Goal: Navigation & Orientation: Find specific page/section

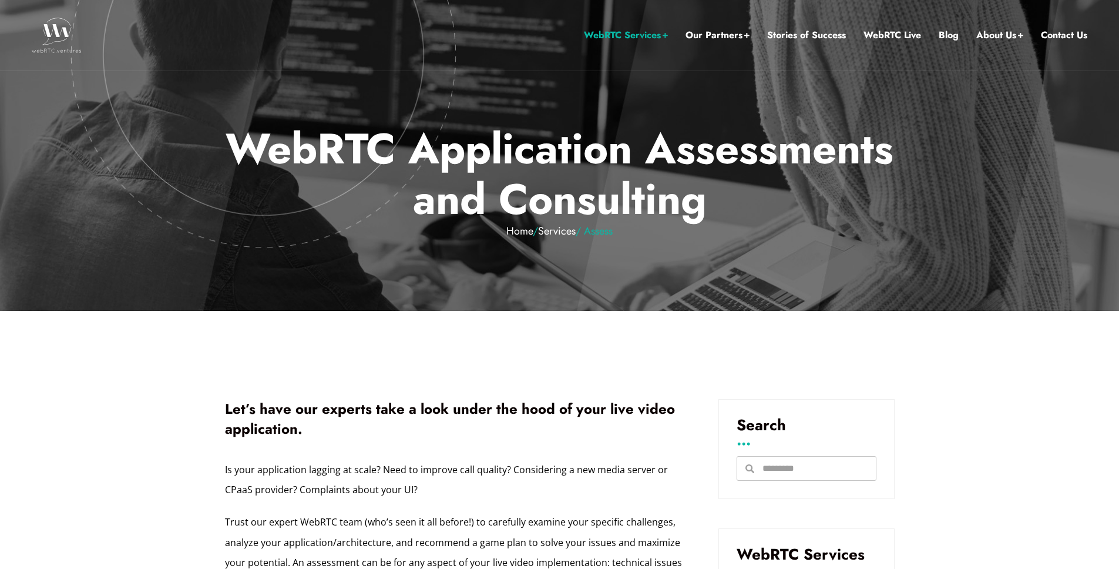
click at [61, 33] on img at bounding box center [57, 35] width 50 height 35
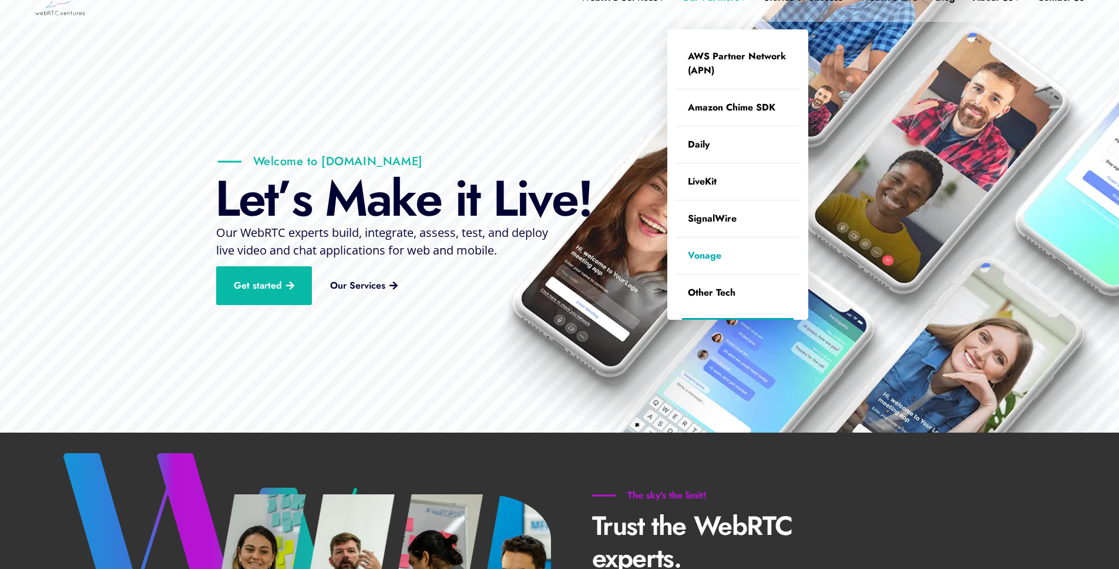
scroll to position [28, 0]
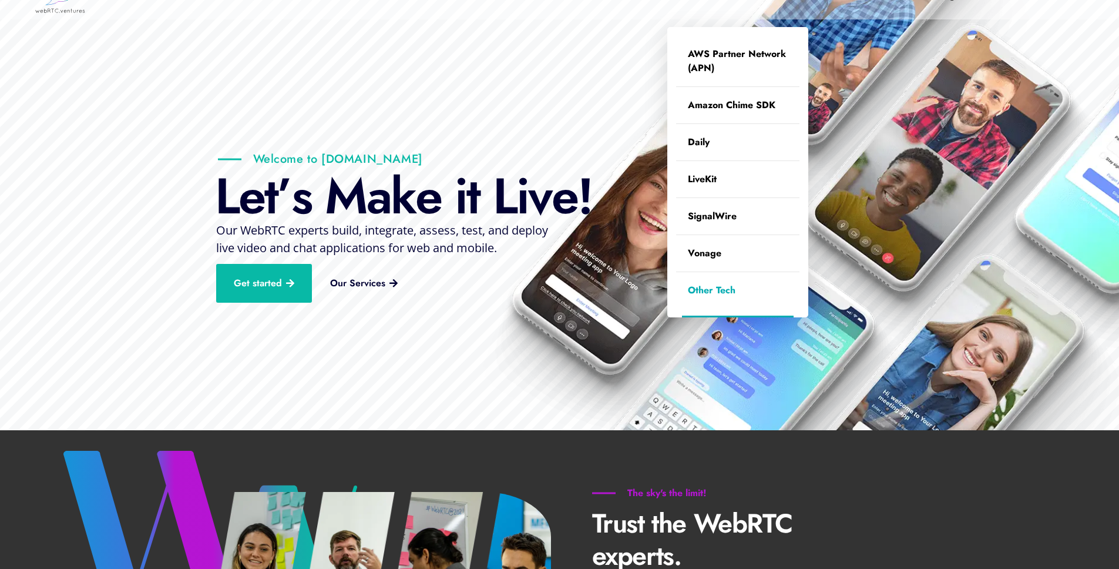
click at [728, 288] on link "Other Tech" at bounding box center [737, 290] width 123 height 36
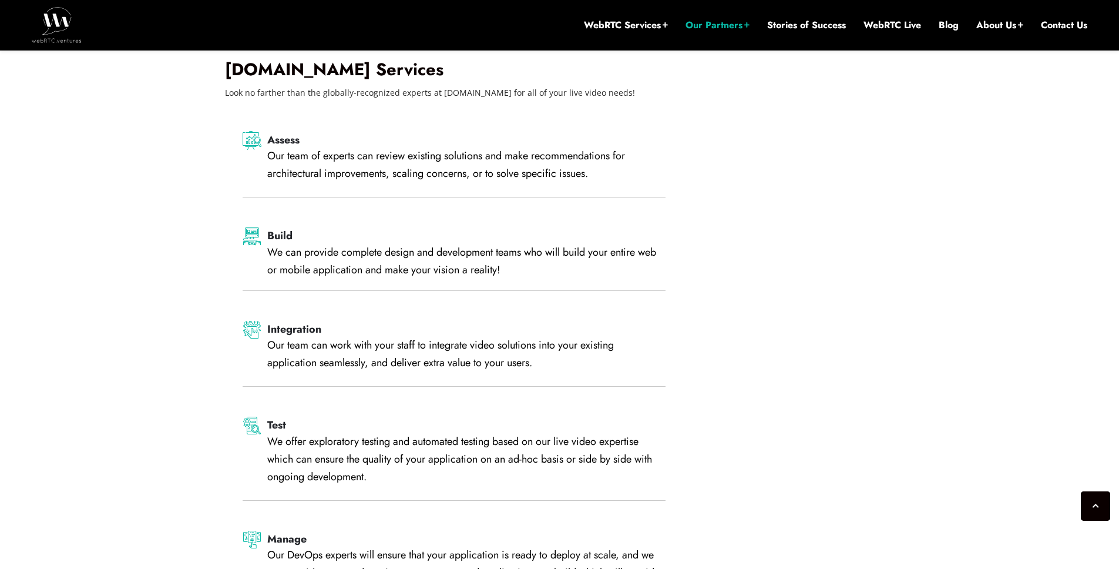
scroll to position [2125, 0]
